Goal: Navigation & Orientation: Find specific page/section

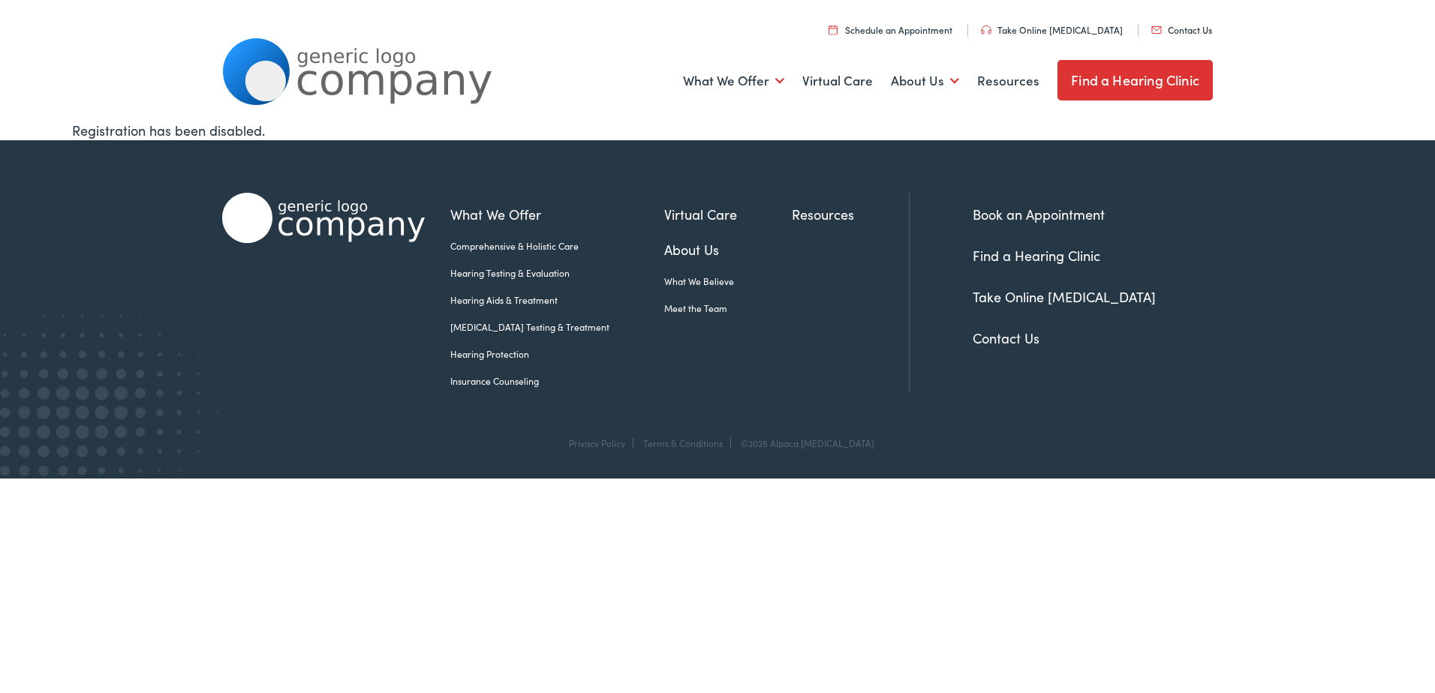
click at [1046, 254] on link "Find a Hearing Clinic" at bounding box center [1037, 255] width 128 height 19
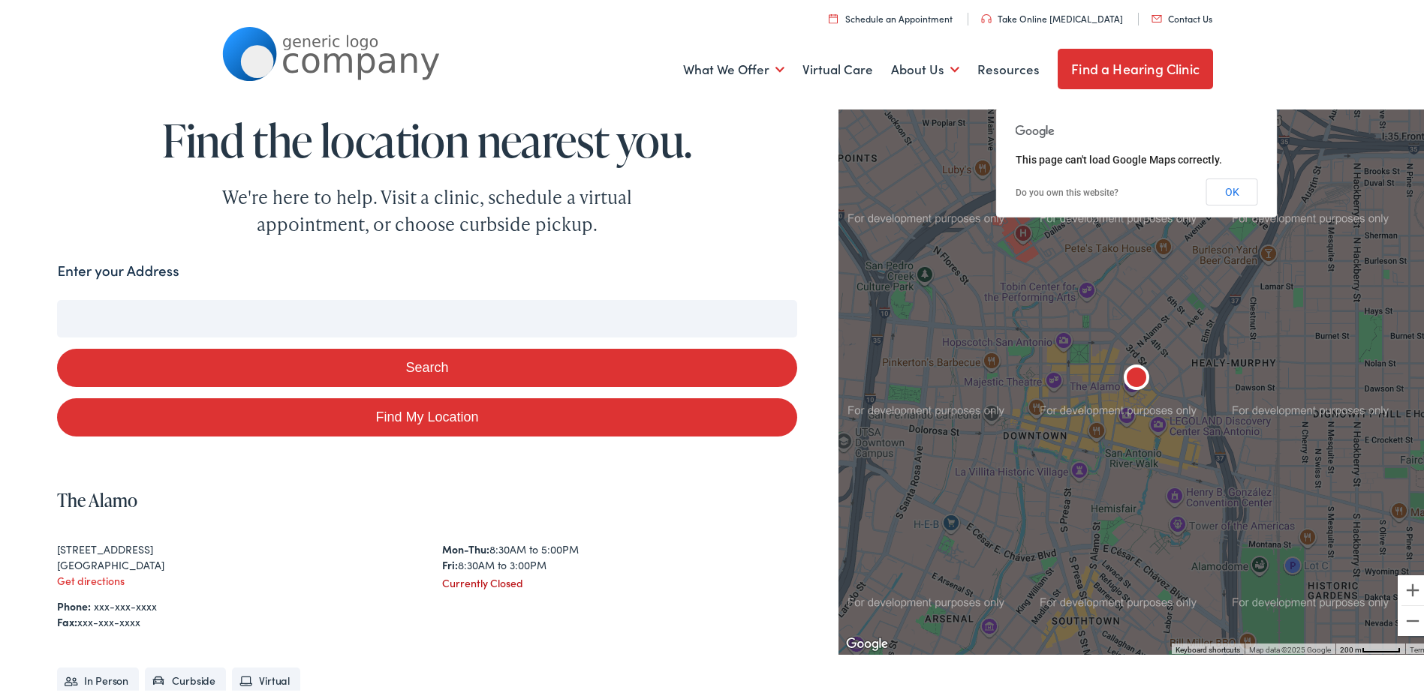
click at [455, 314] on input "Enter your Address" at bounding box center [426, 316] width 739 height 38
type input "he"
